Goal: Navigation & Orientation: Find specific page/section

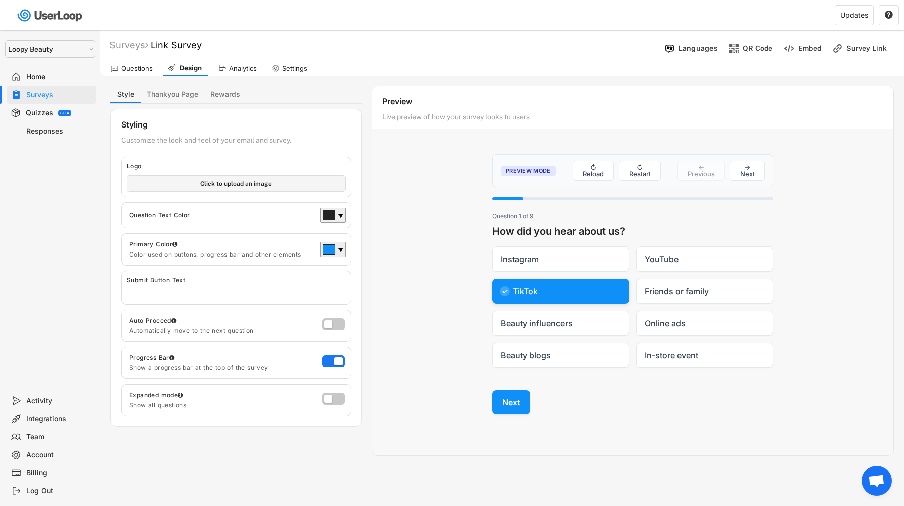
select select ""1348695171700984260__LOOKUP__1621425969652x687239840058835000""
click at [879, 485] on span "Open chat" at bounding box center [877, 482] width 17 height 14
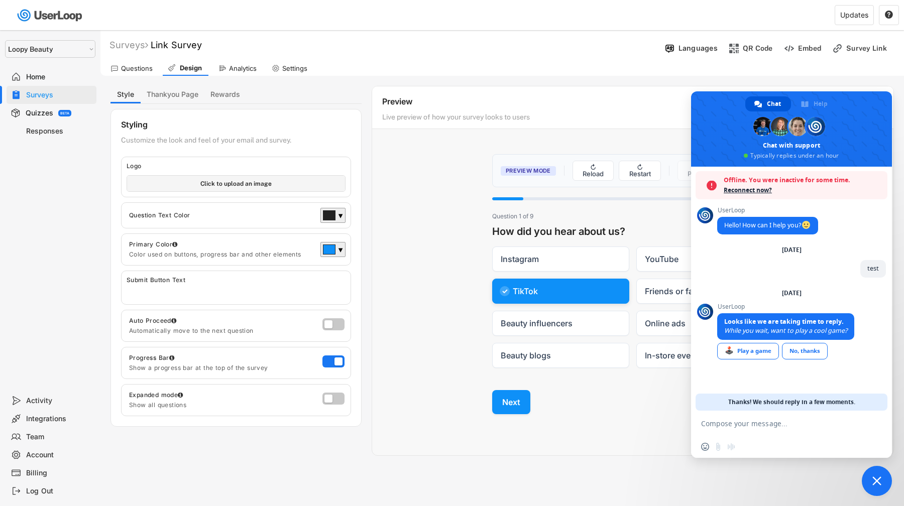
click at [879, 485] on span "Close chat" at bounding box center [877, 481] width 9 height 9
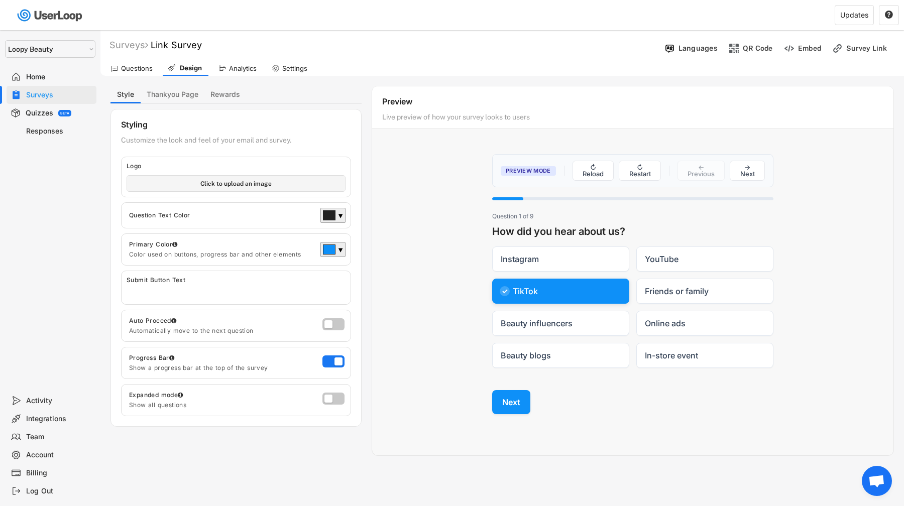
click at [292, 69] on div "Settings" at bounding box center [294, 68] width 25 height 9
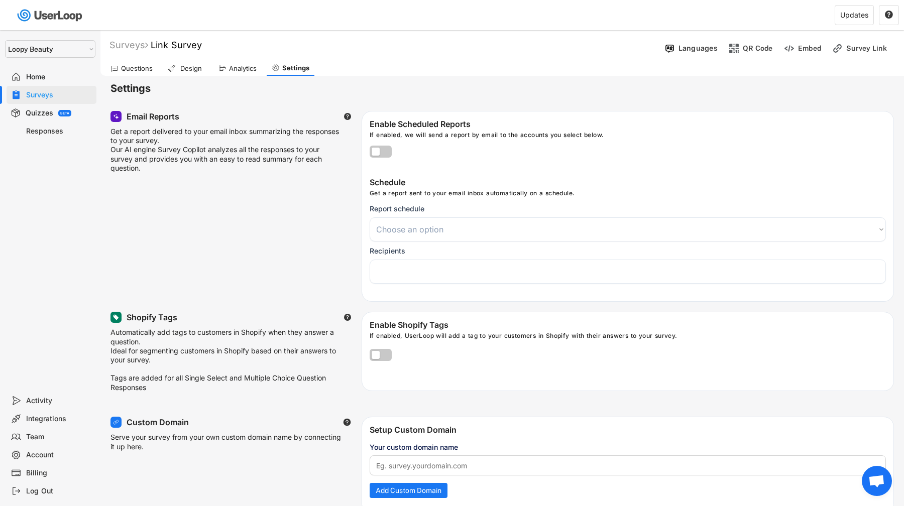
select select
click at [348, 116] on text "" at bounding box center [347, 117] width 7 height 8
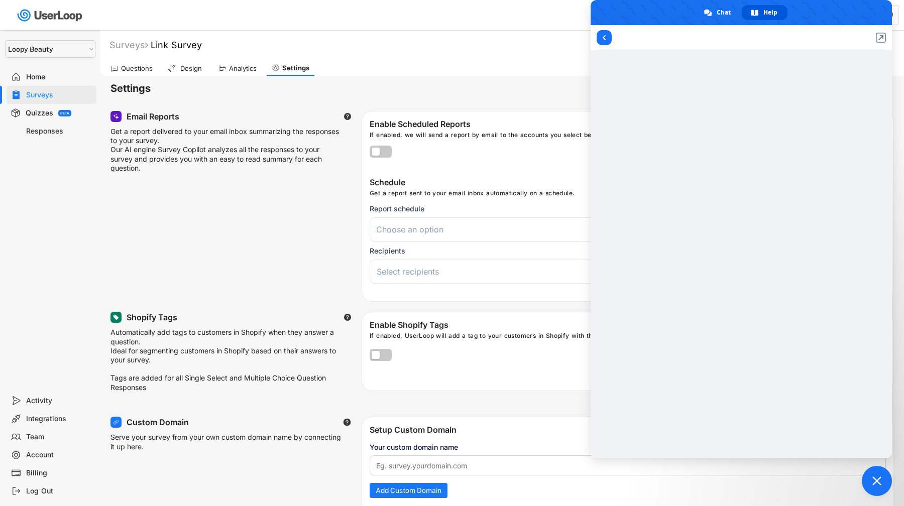
click at [347, 316] on text "" at bounding box center [347, 318] width 7 height 8
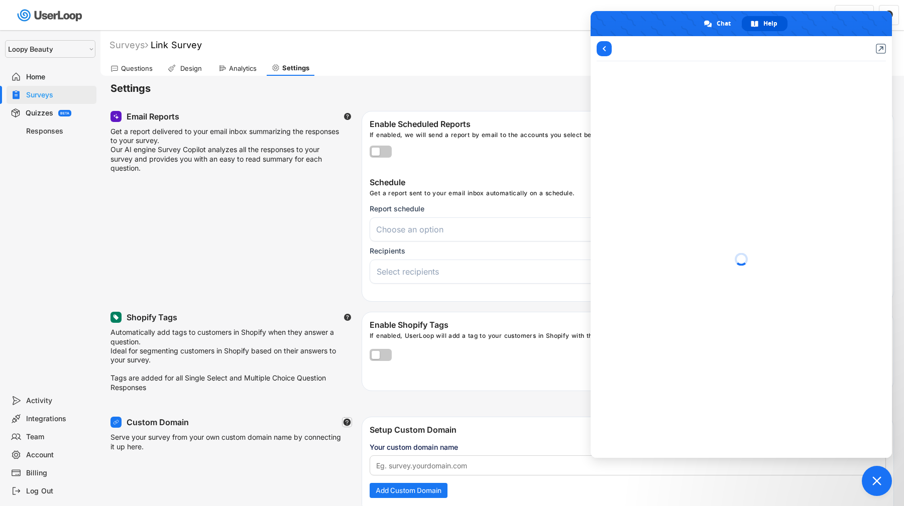
click at [346, 425] on icon at bounding box center [347, 422] width 9 height 9
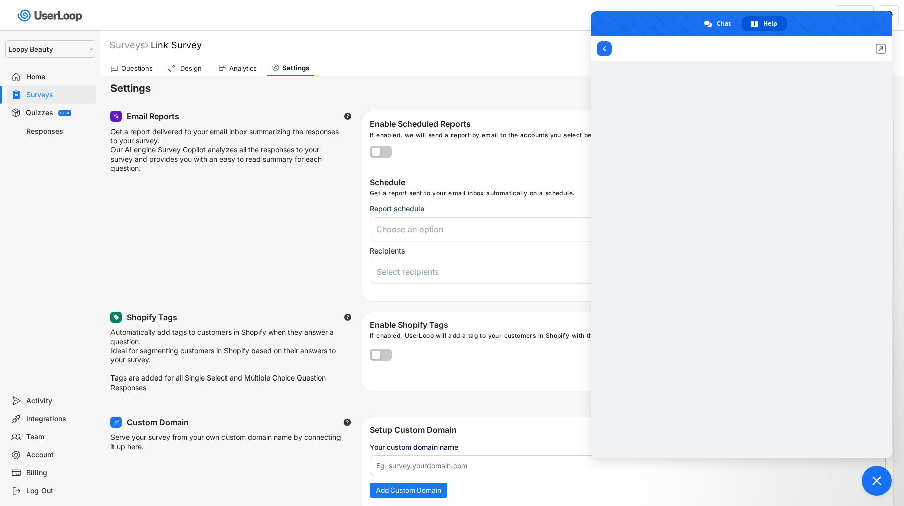
click at [892, 476] on div "Your custom domain name Add Custom Domain" at bounding box center [628, 474] width 532 height 64
click at [886, 479] on span "Close chat" at bounding box center [877, 481] width 30 height 30
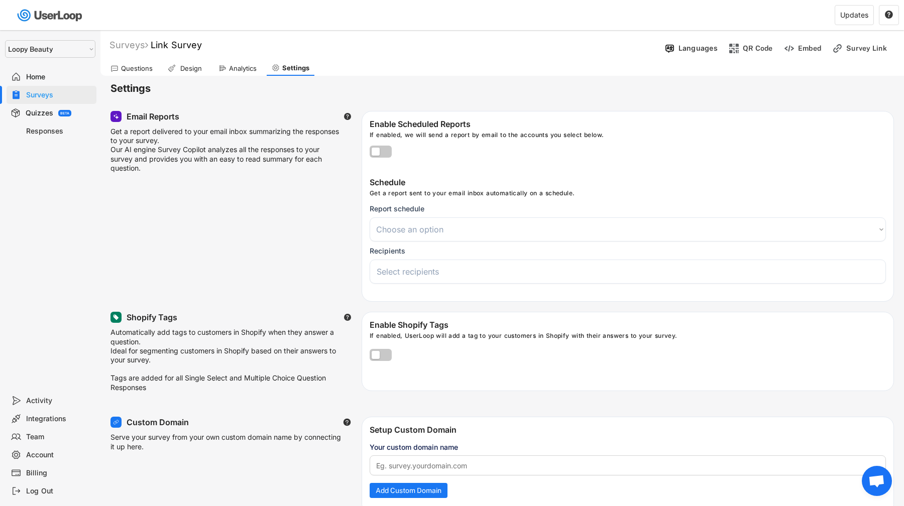
click at [69, 112] on div "BETA" at bounding box center [64, 113] width 13 height 7
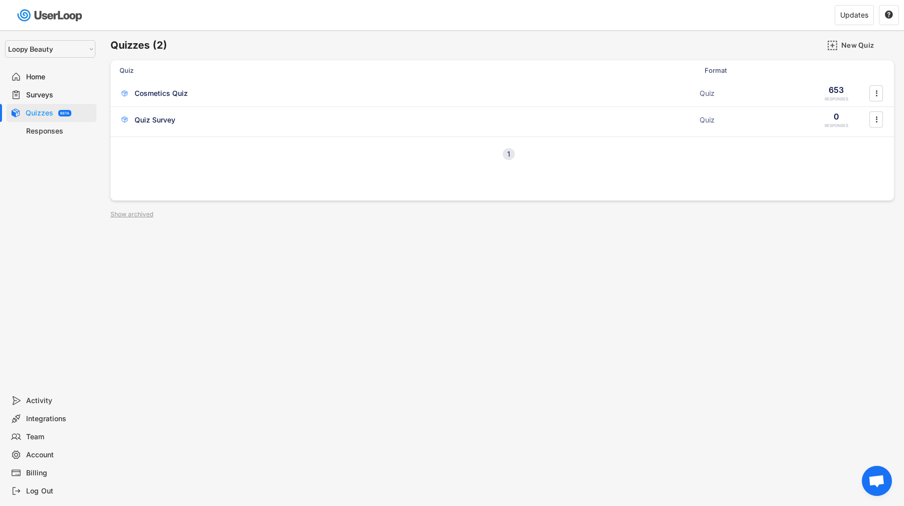
click at [42, 72] on div "Home" at bounding box center [59, 77] width 66 height 10
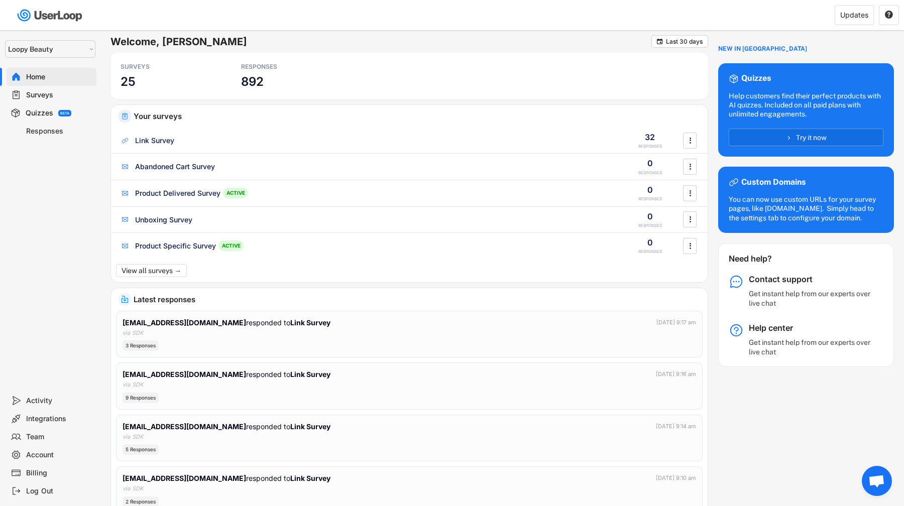
click at [64, 81] on div "Home" at bounding box center [52, 77] width 90 height 18
click at [62, 92] on div "Surveys" at bounding box center [59, 95] width 66 height 10
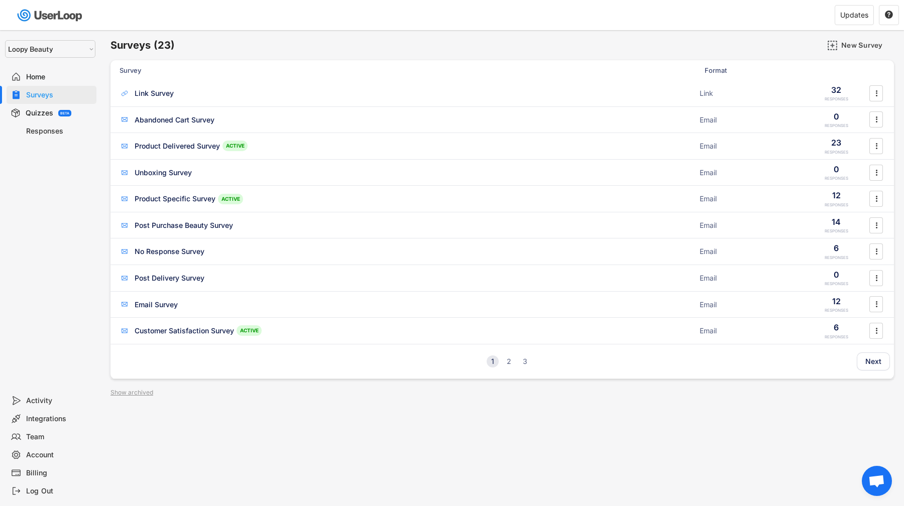
click at [69, 79] on div "Home" at bounding box center [59, 77] width 66 height 10
